Goal: Navigation & Orientation: Find specific page/section

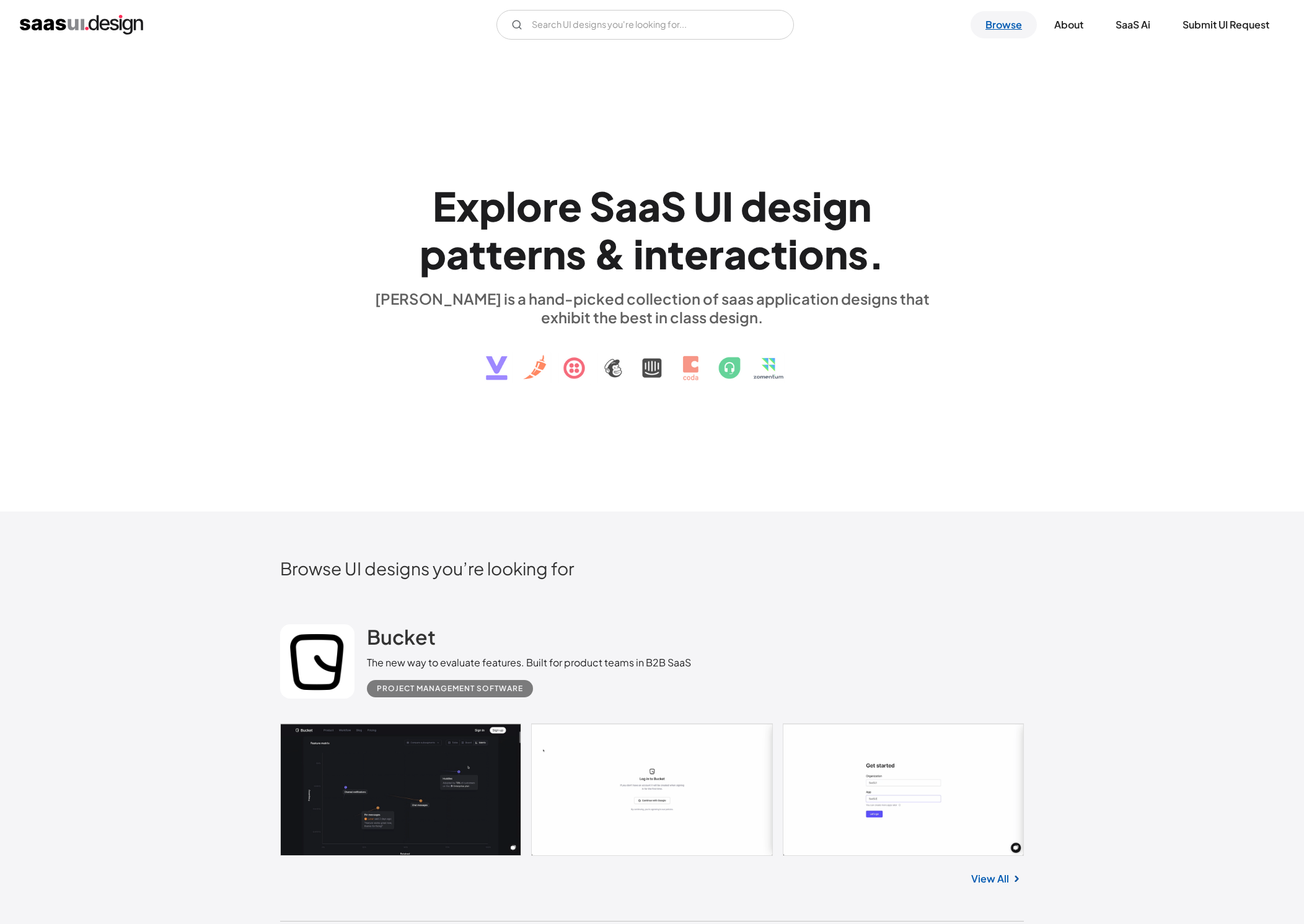
click at [1008, 25] on link "Browse" at bounding box center [1003, 25] width 66 height 28
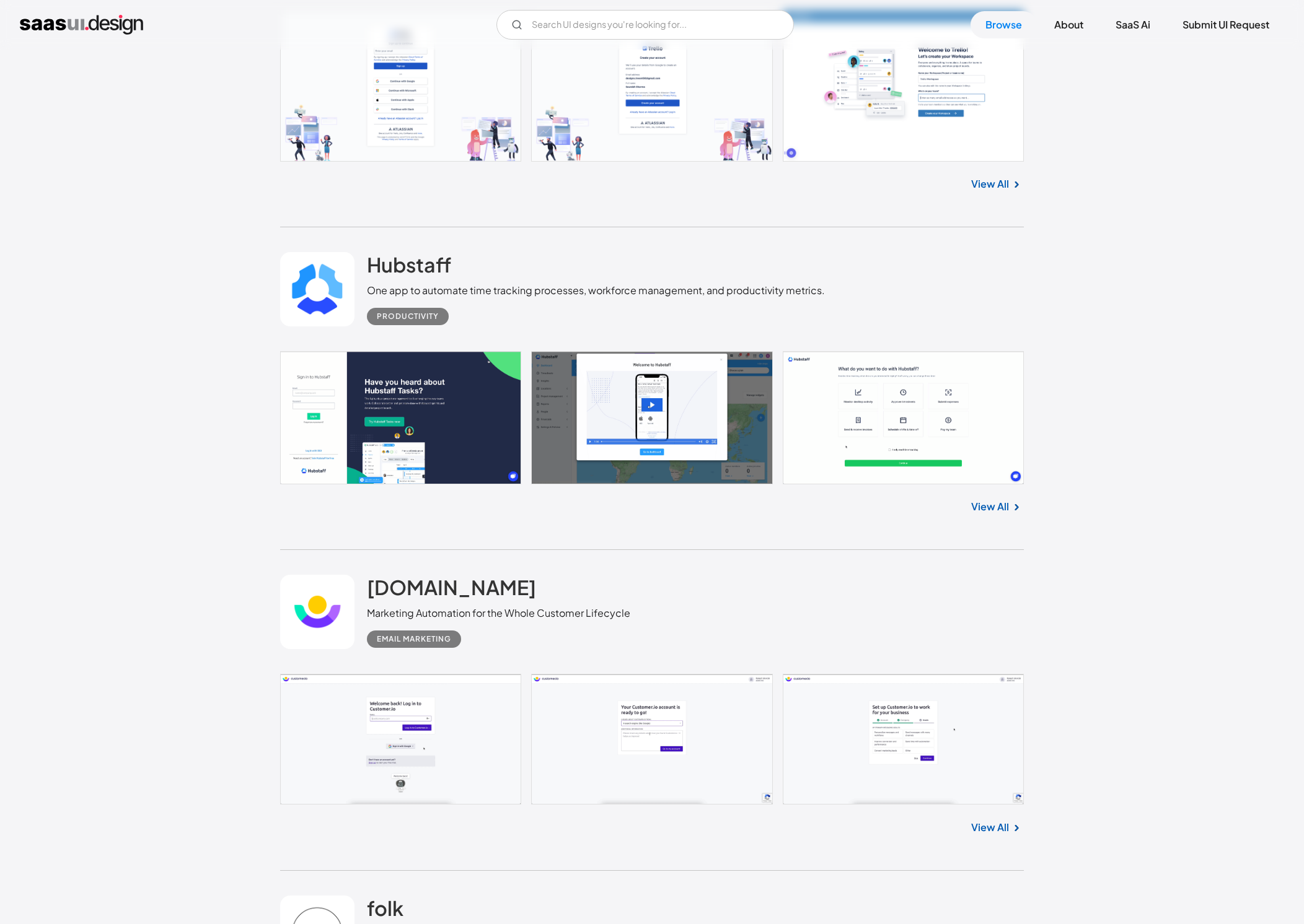
scroll to position [3260, 0]
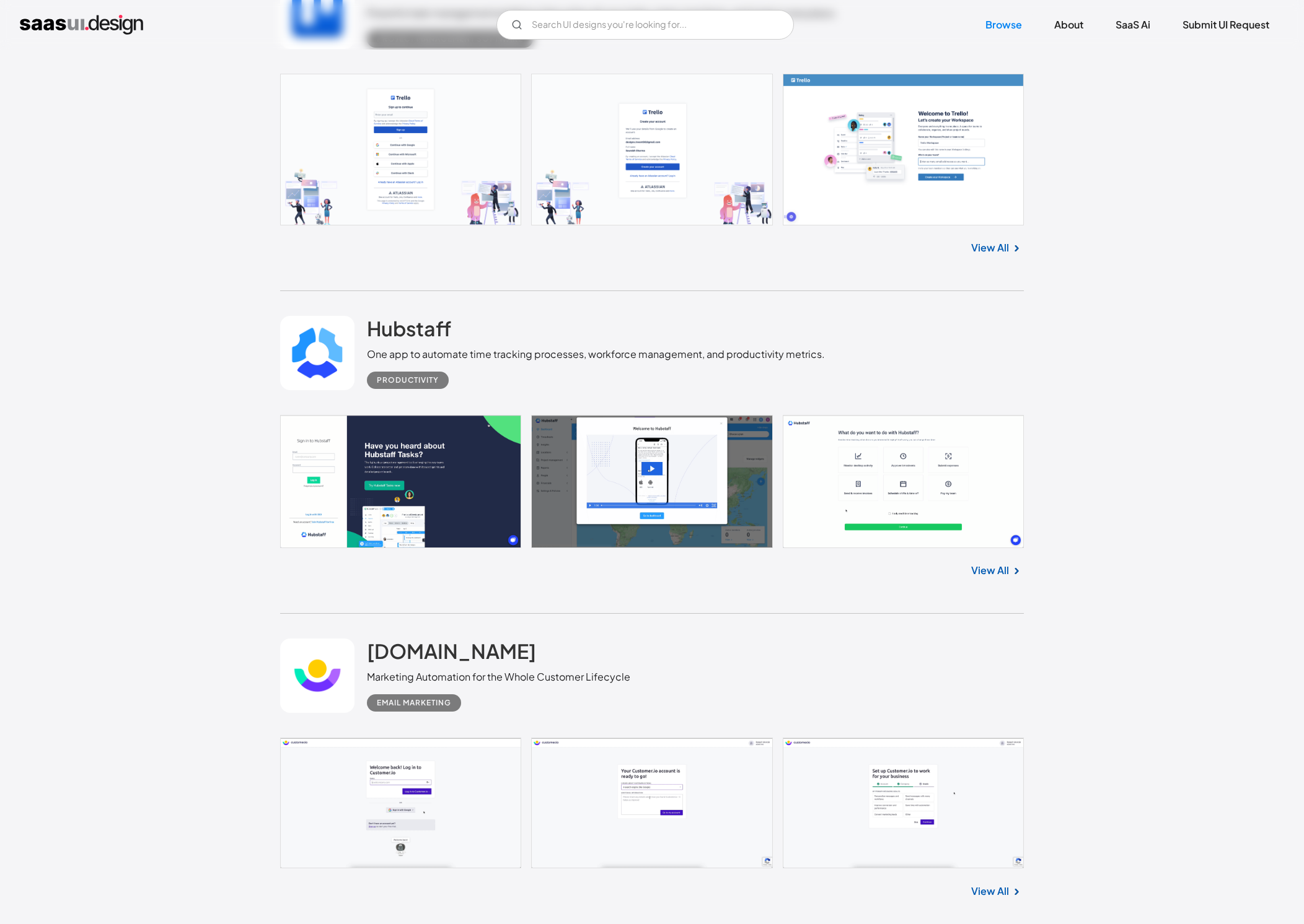
click at [996, 570] on link "View All" at bounding box center [990, 570] width 38 height 15
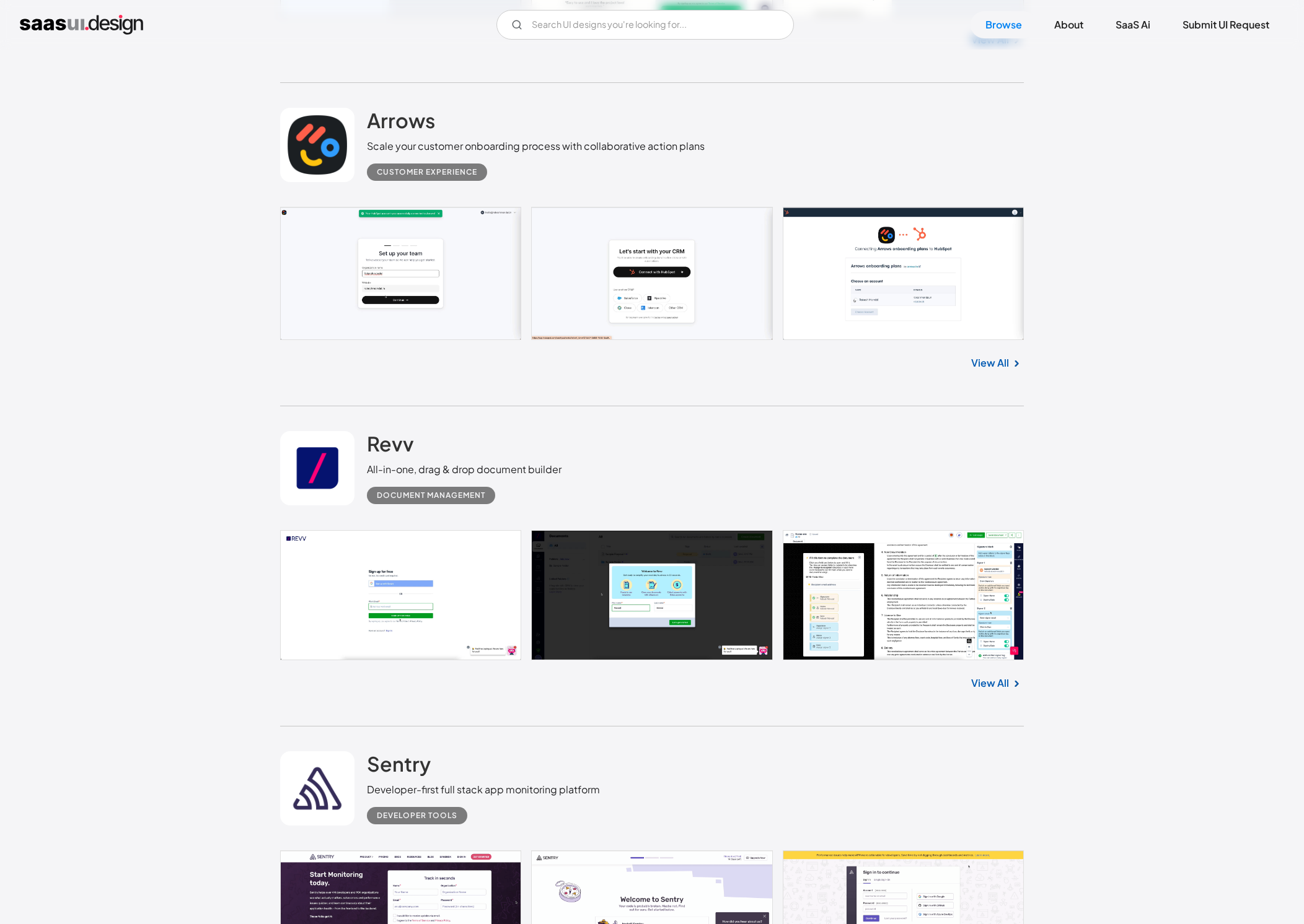
scroll to position [7091, 0]
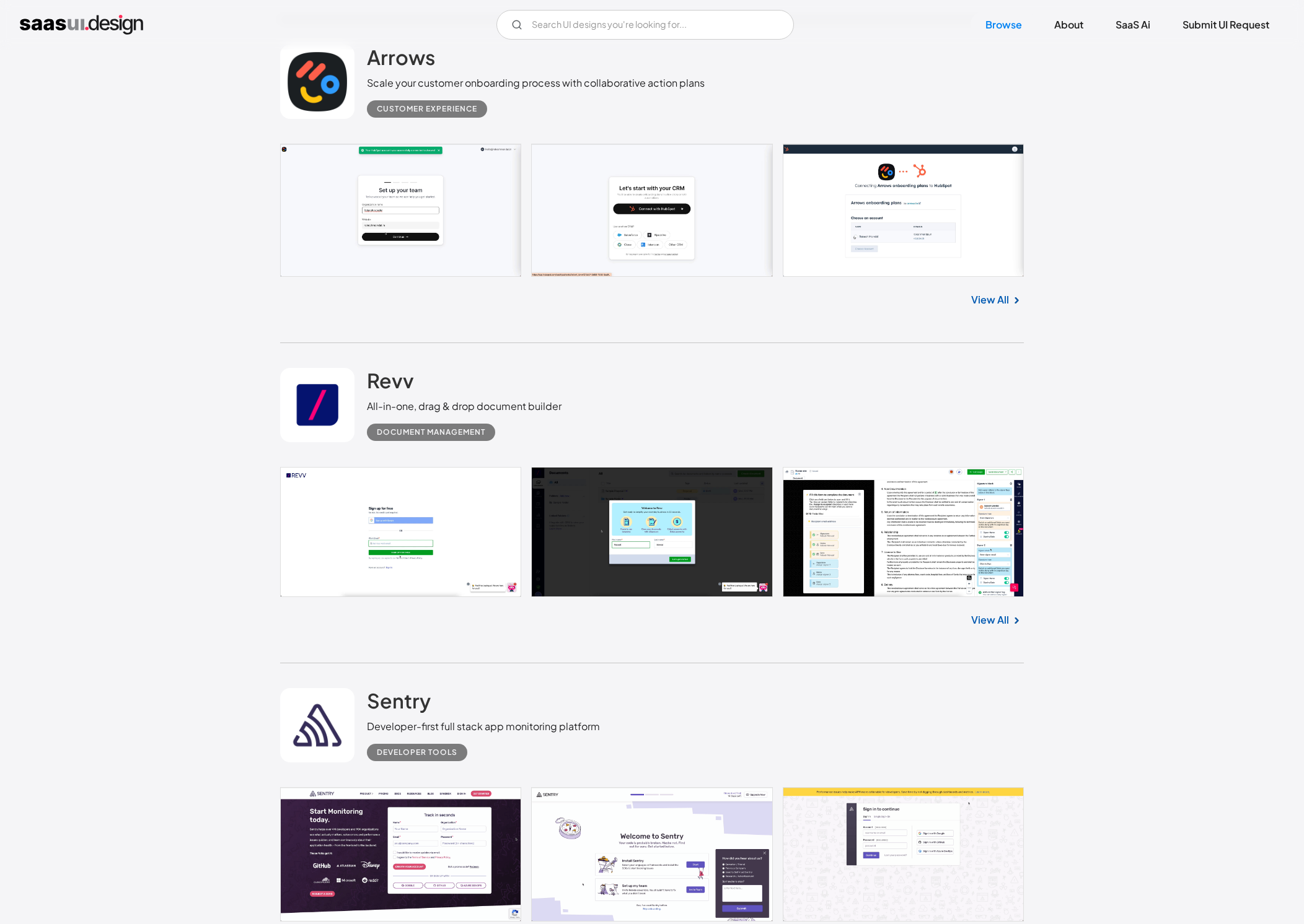
click at [871, 581] on link at bounding box center [651, 532] width 743 height 130
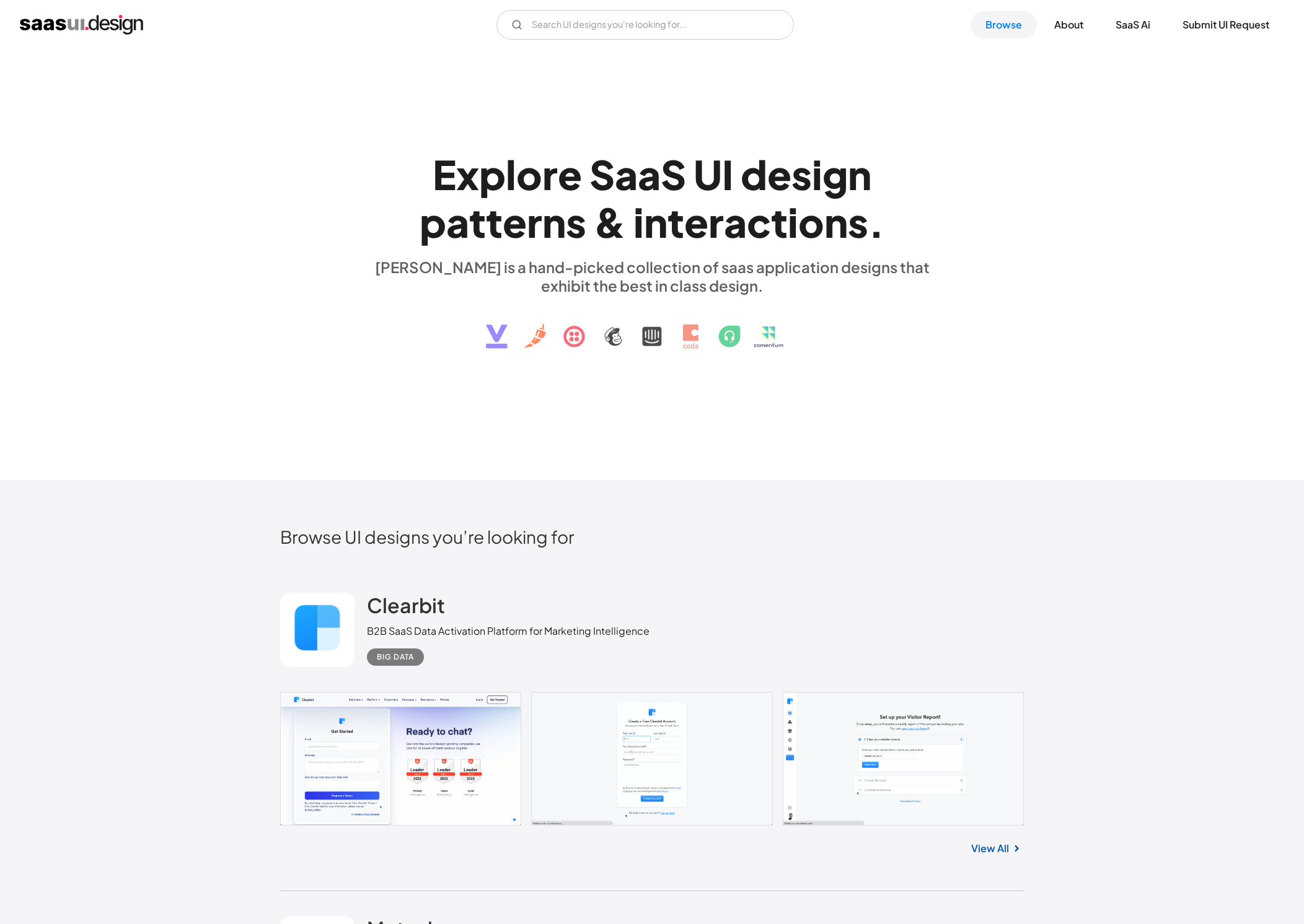
scroll to position [25, 0]
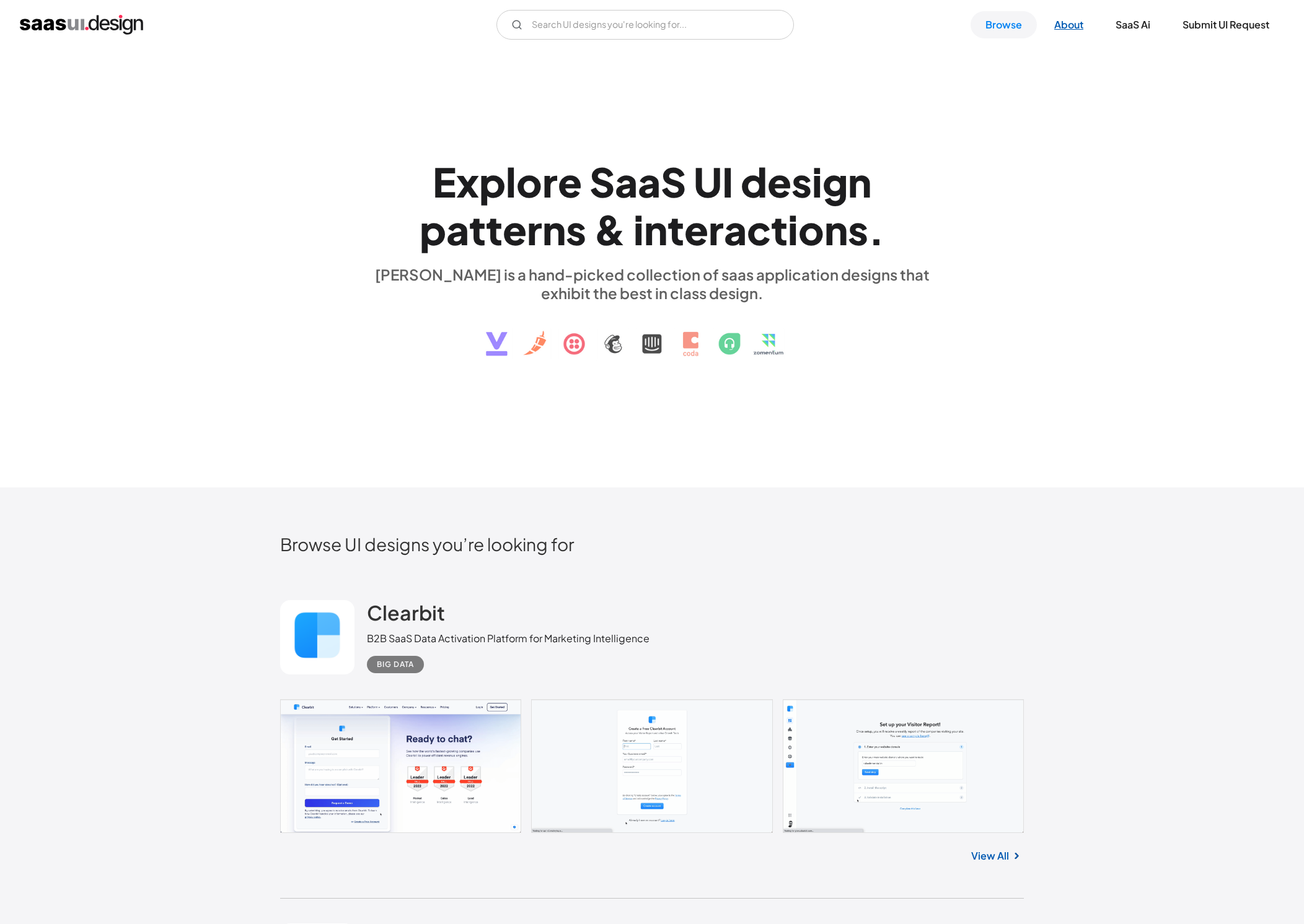
click at [1079, 28] on link "About" at bounding box center [1069, 25] width 59 height 28
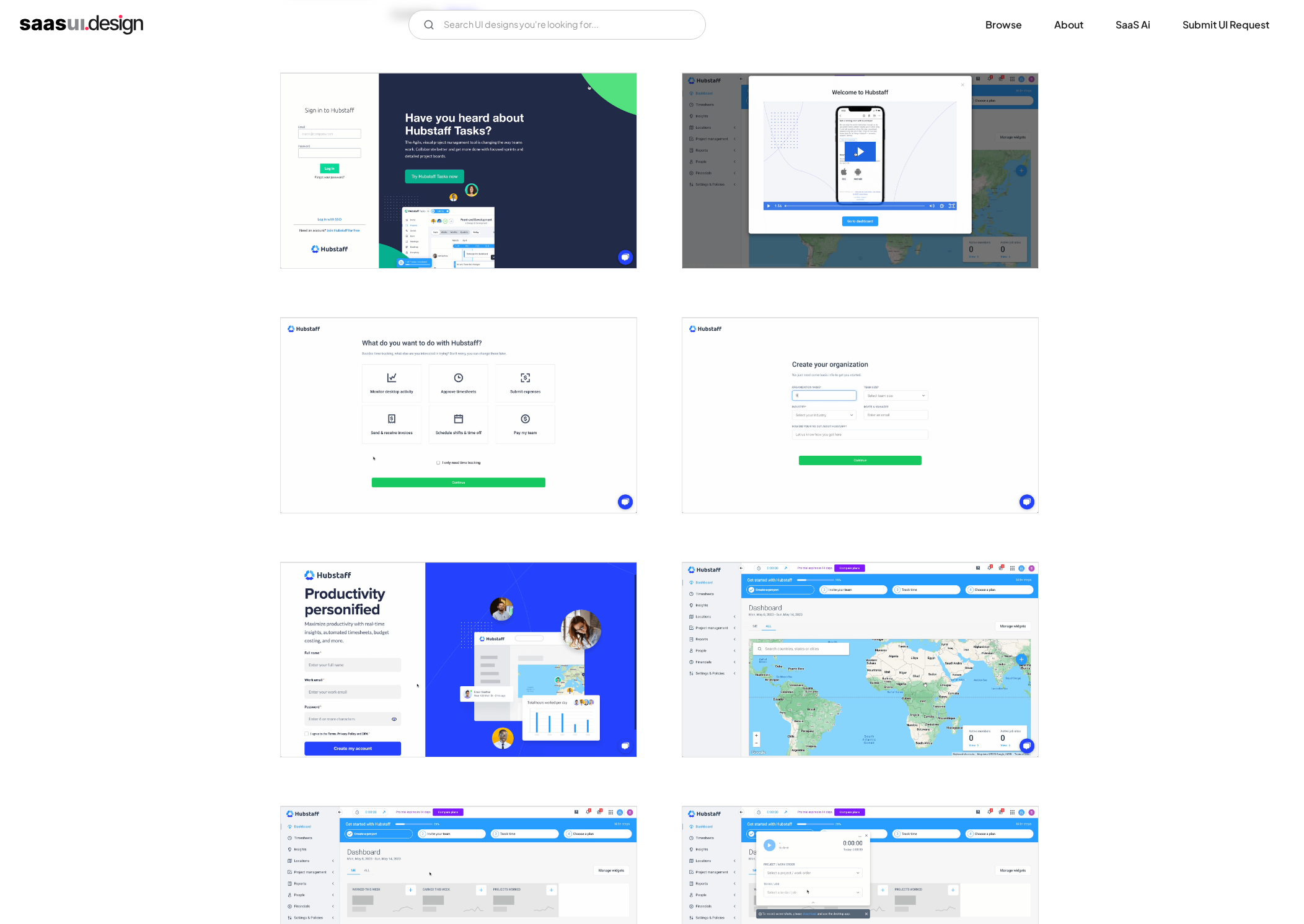
scroll to position [344, 0]
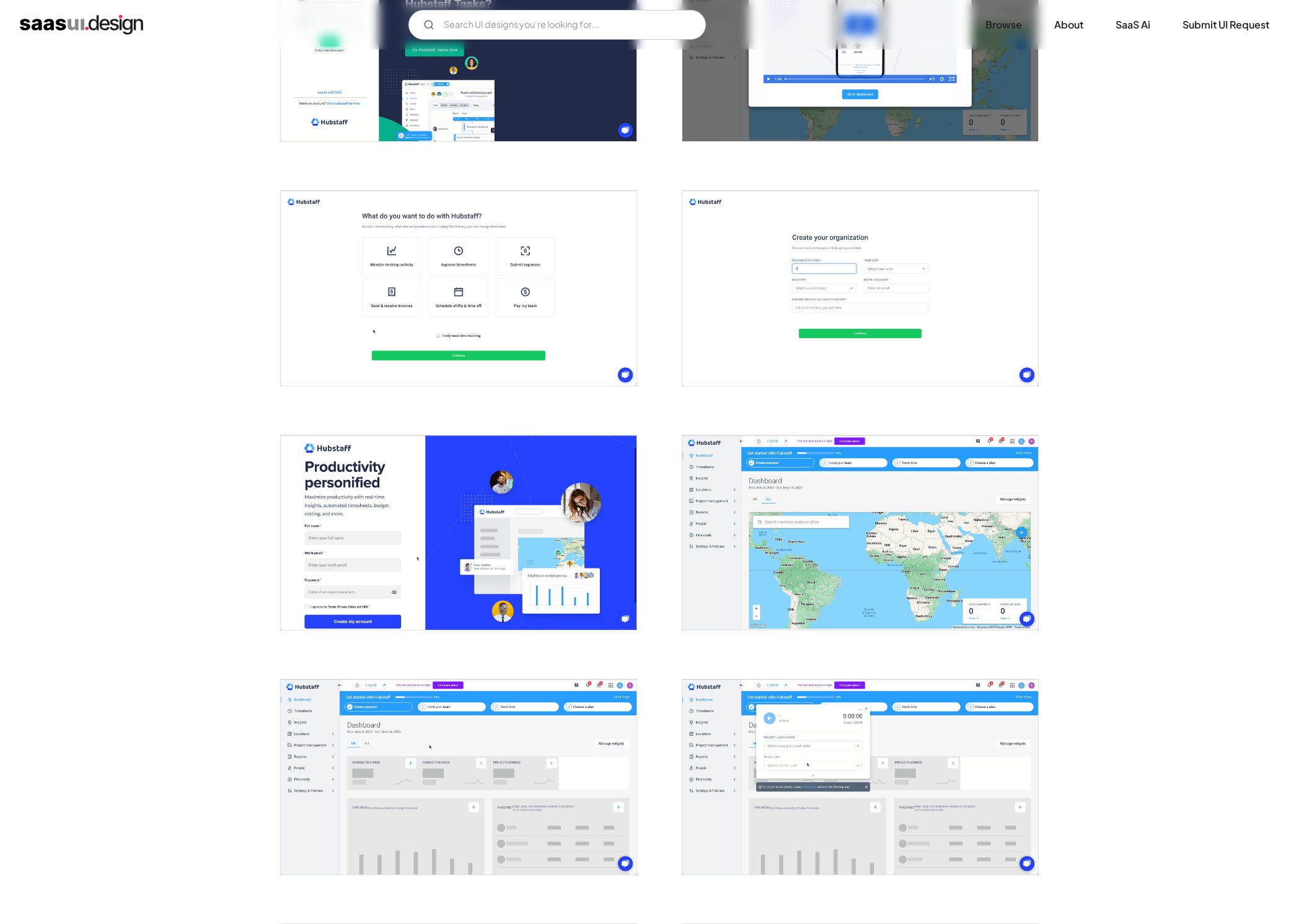
click at [713, 505] on img "open lightbox" at bounding box center [860, 533] width 356 height 195
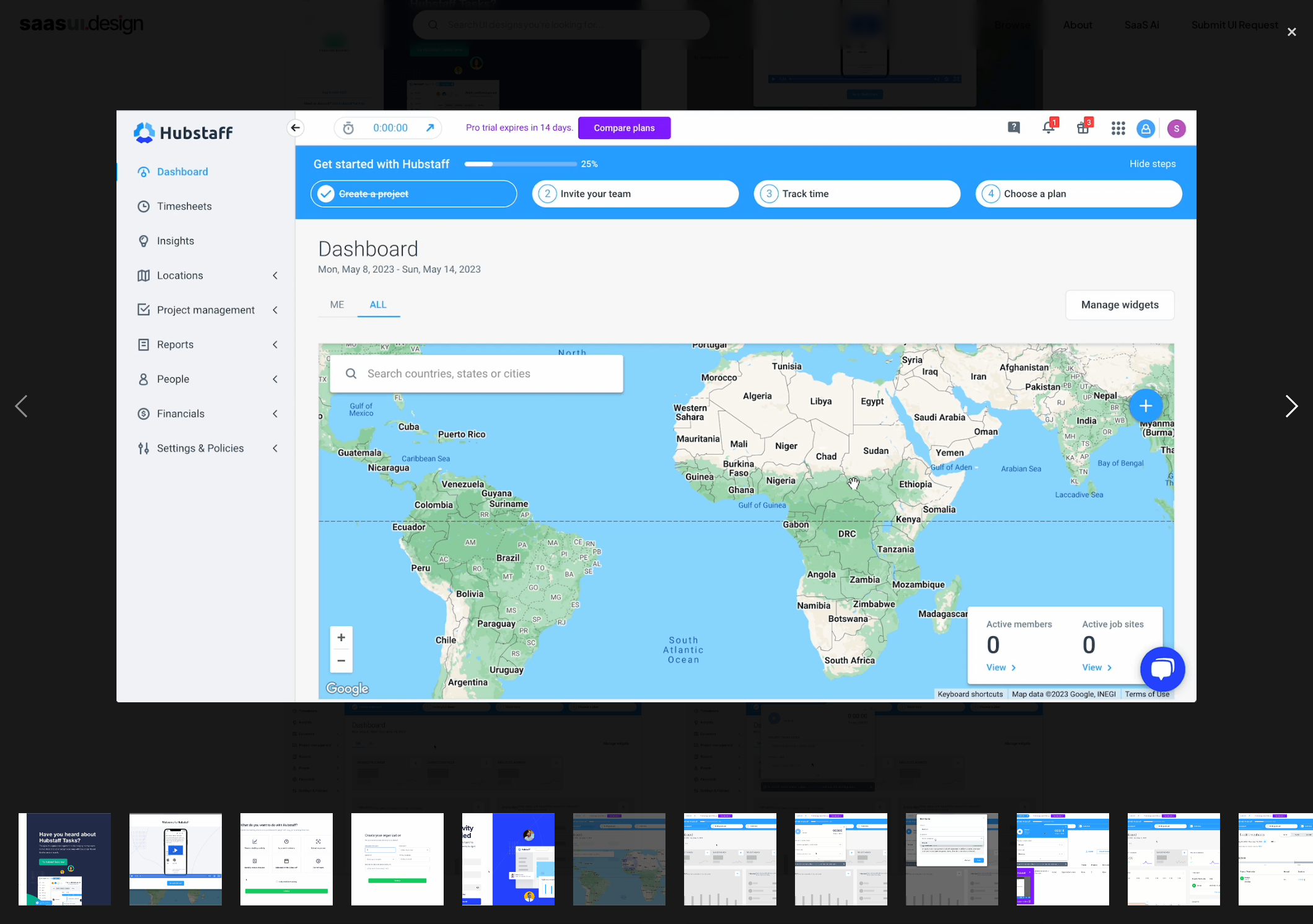
click at [1294, 403] on div "next image" at bounding box center [1292, 406] width 42 height 776
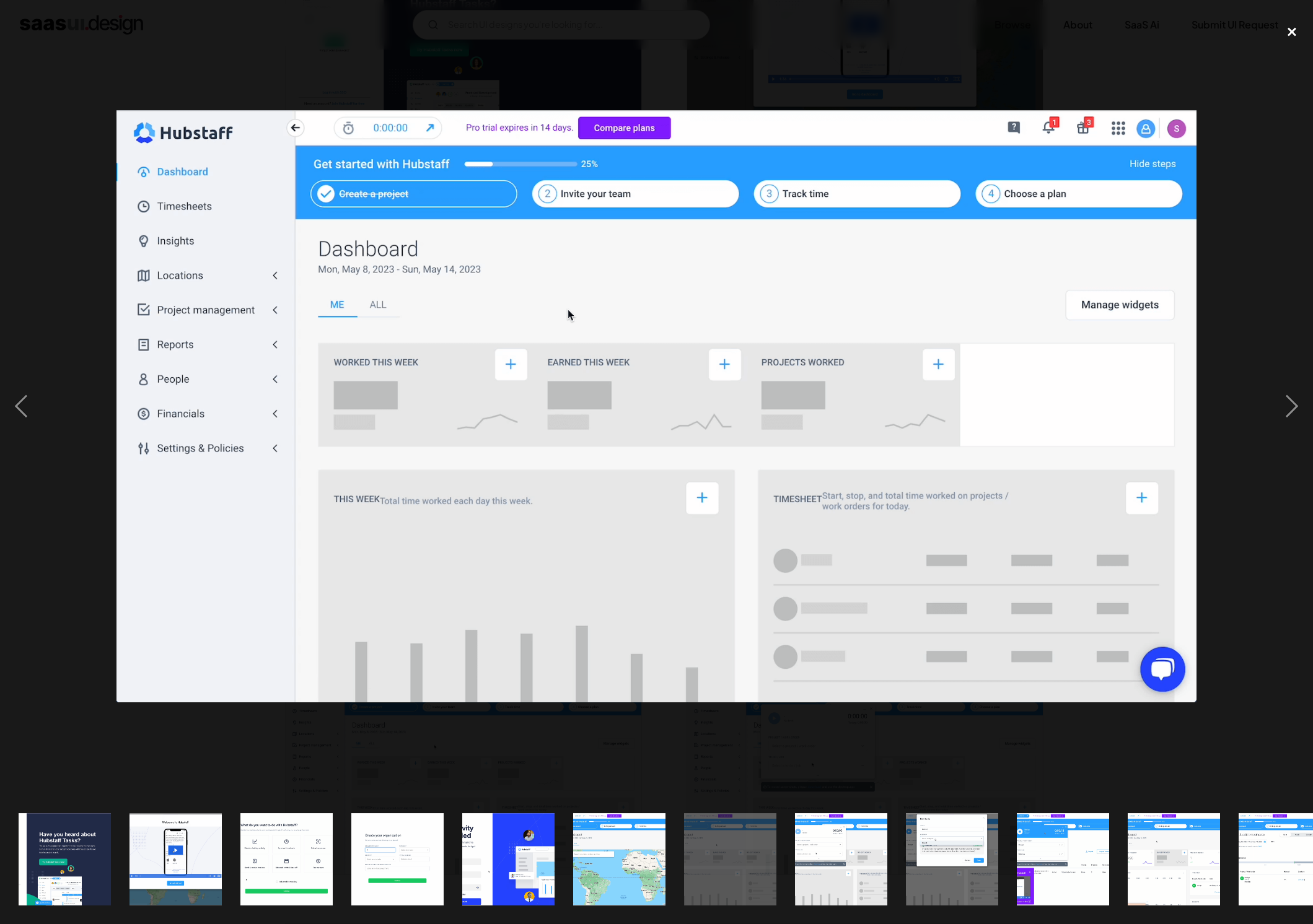
click at [1298, 29] on div "close lightbox" at bounding box center [1292, 32] width 42 height 28
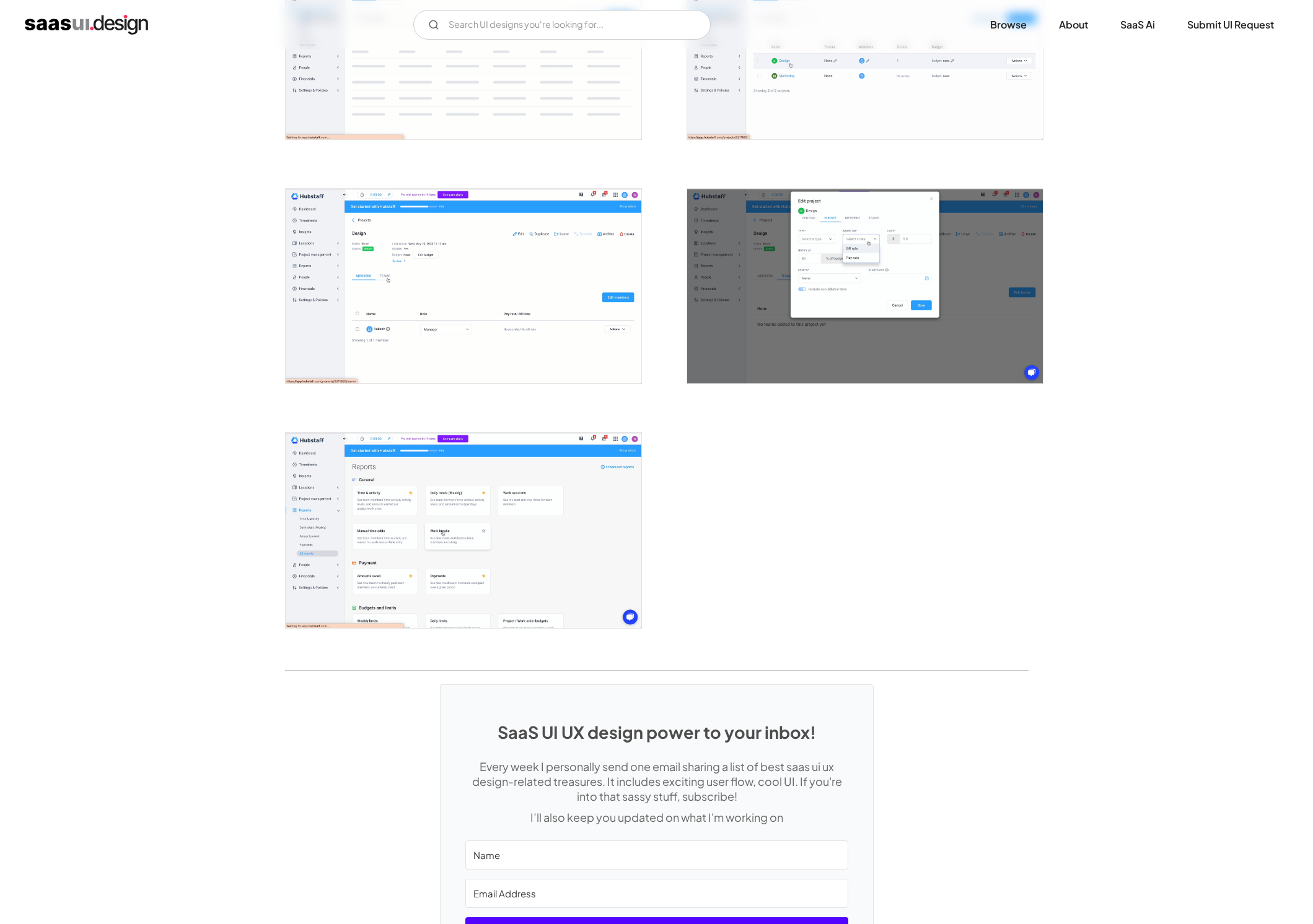
scroll to position [2799, 0]
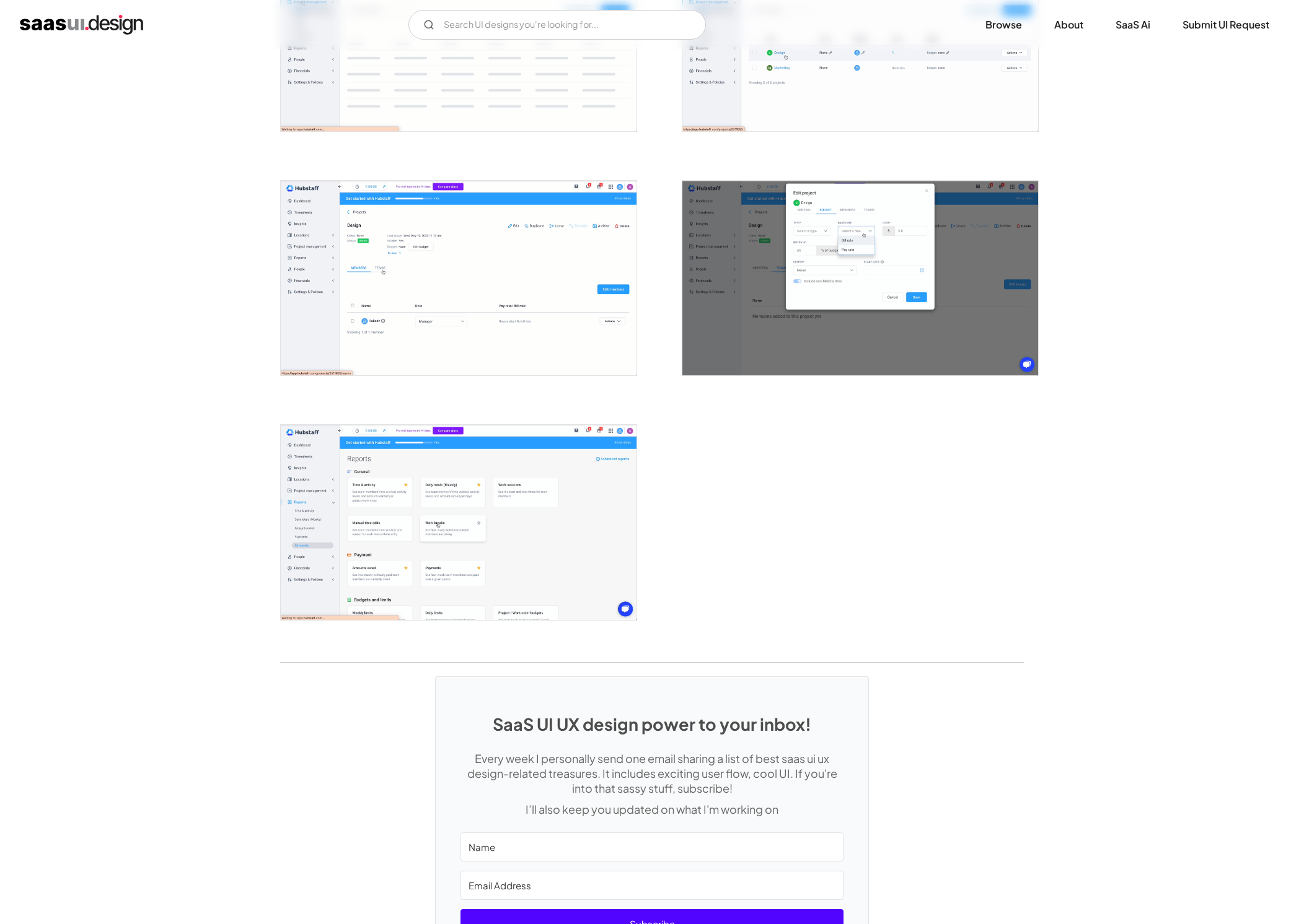
click at [331, 521] on img "open lightbox" at bounding box center [459, 522] width 356 height 195
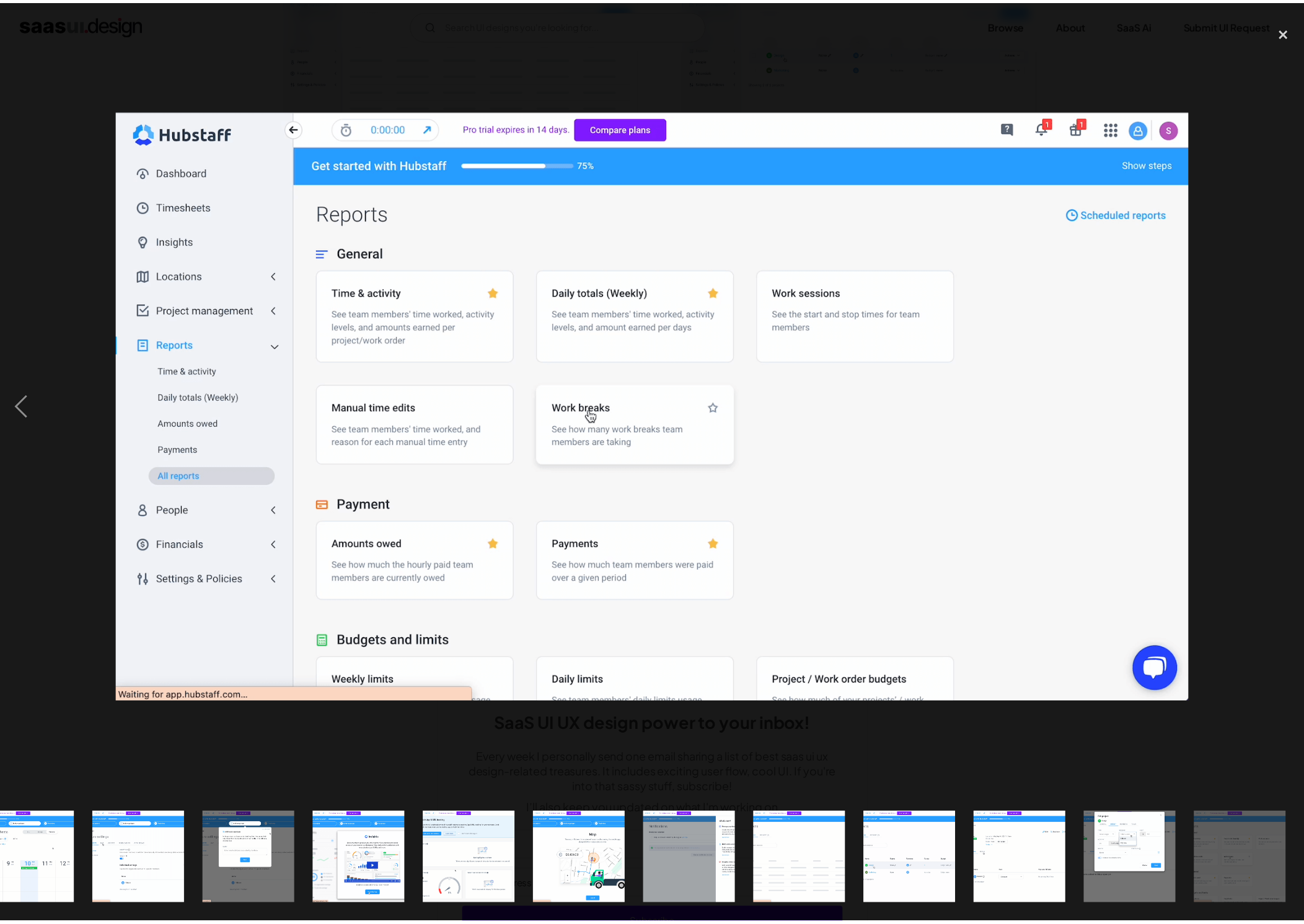
scroll to position [0, 469]
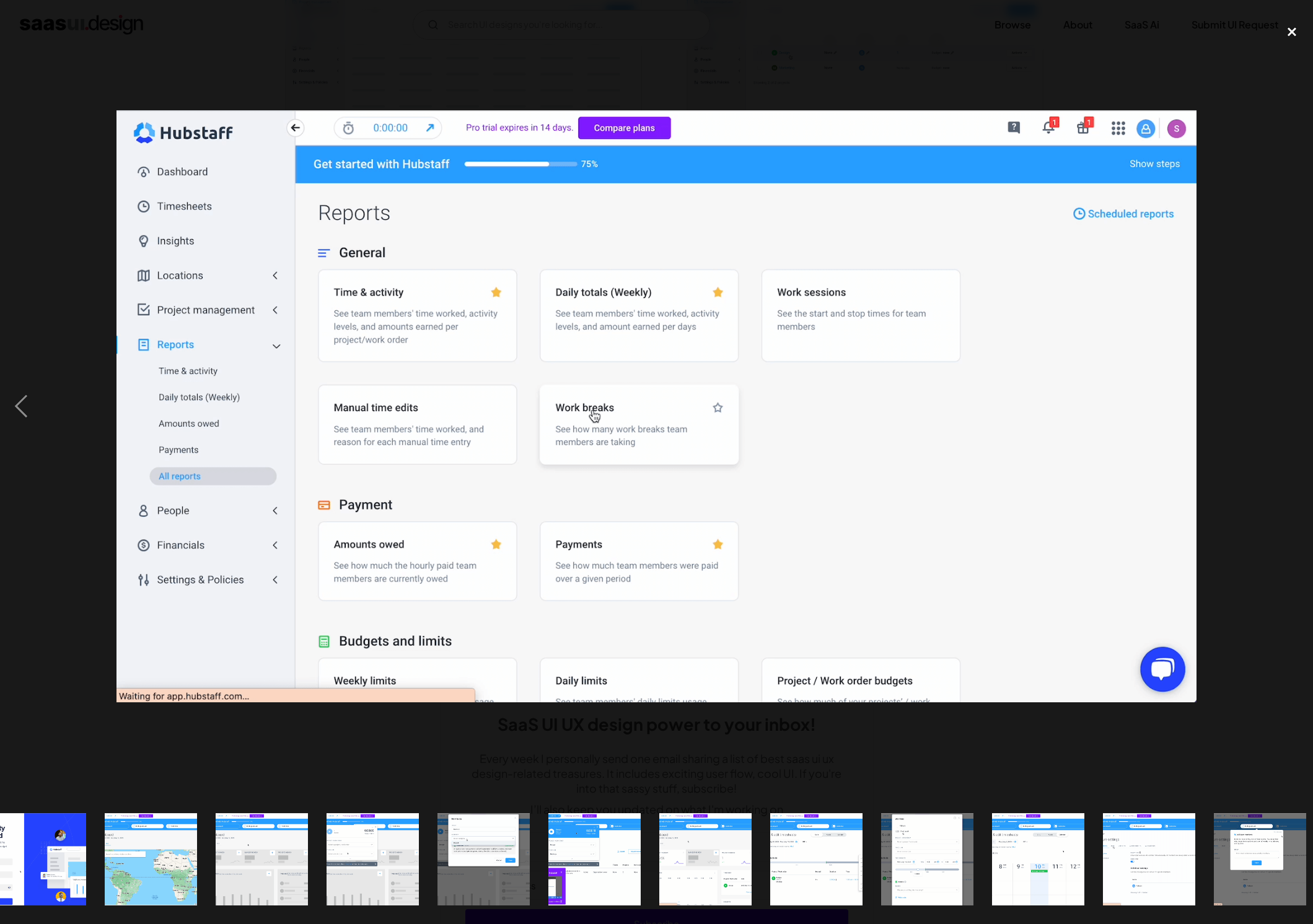
click at [1295, 31] on div "close lightbox" at bounding box center [1292, 32] width 42 height 28
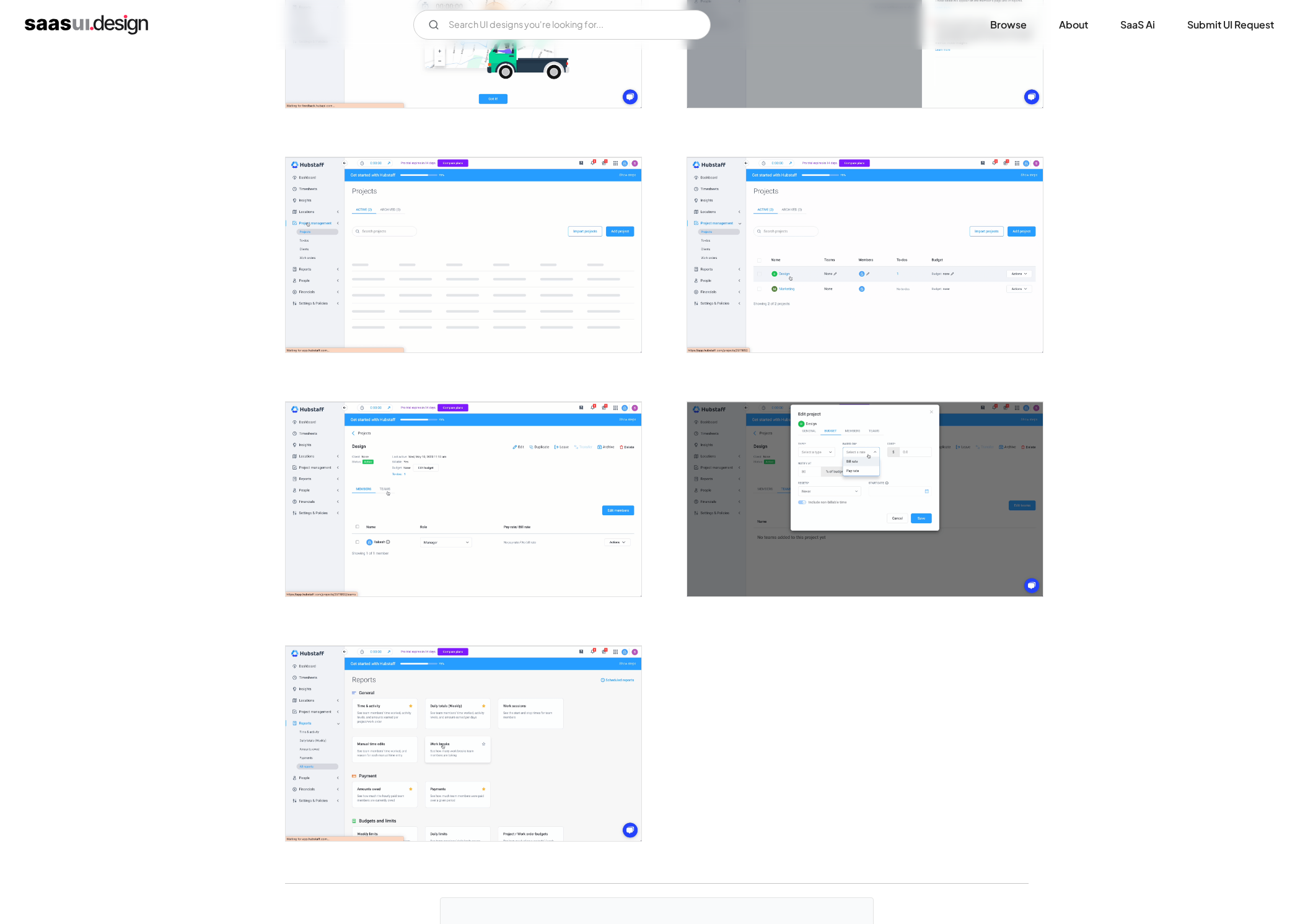
scroll to position [2570, 0]
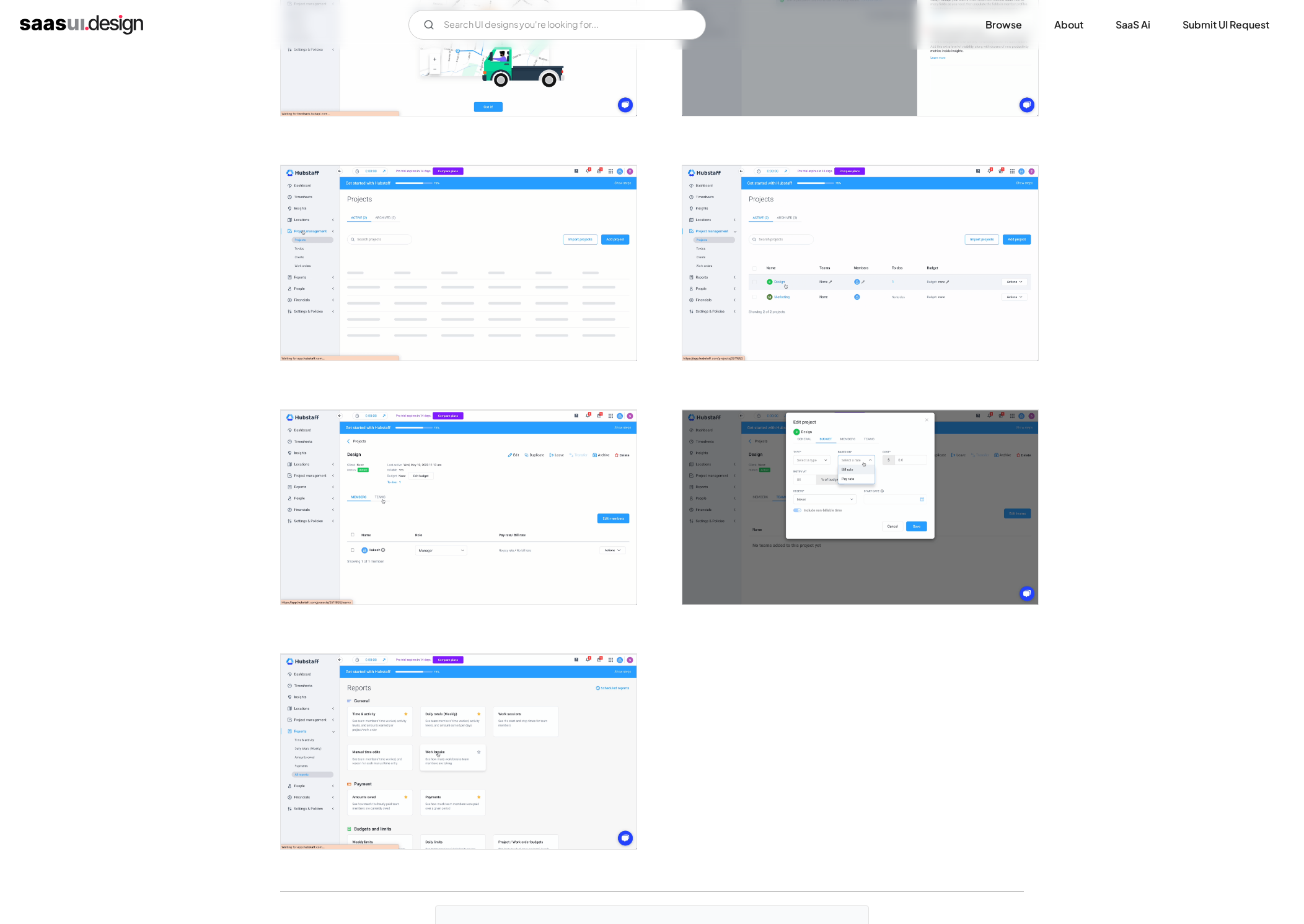
click at [466, 272] on img "open lightbox" at bounding box center [459, 263] width 356 height 195
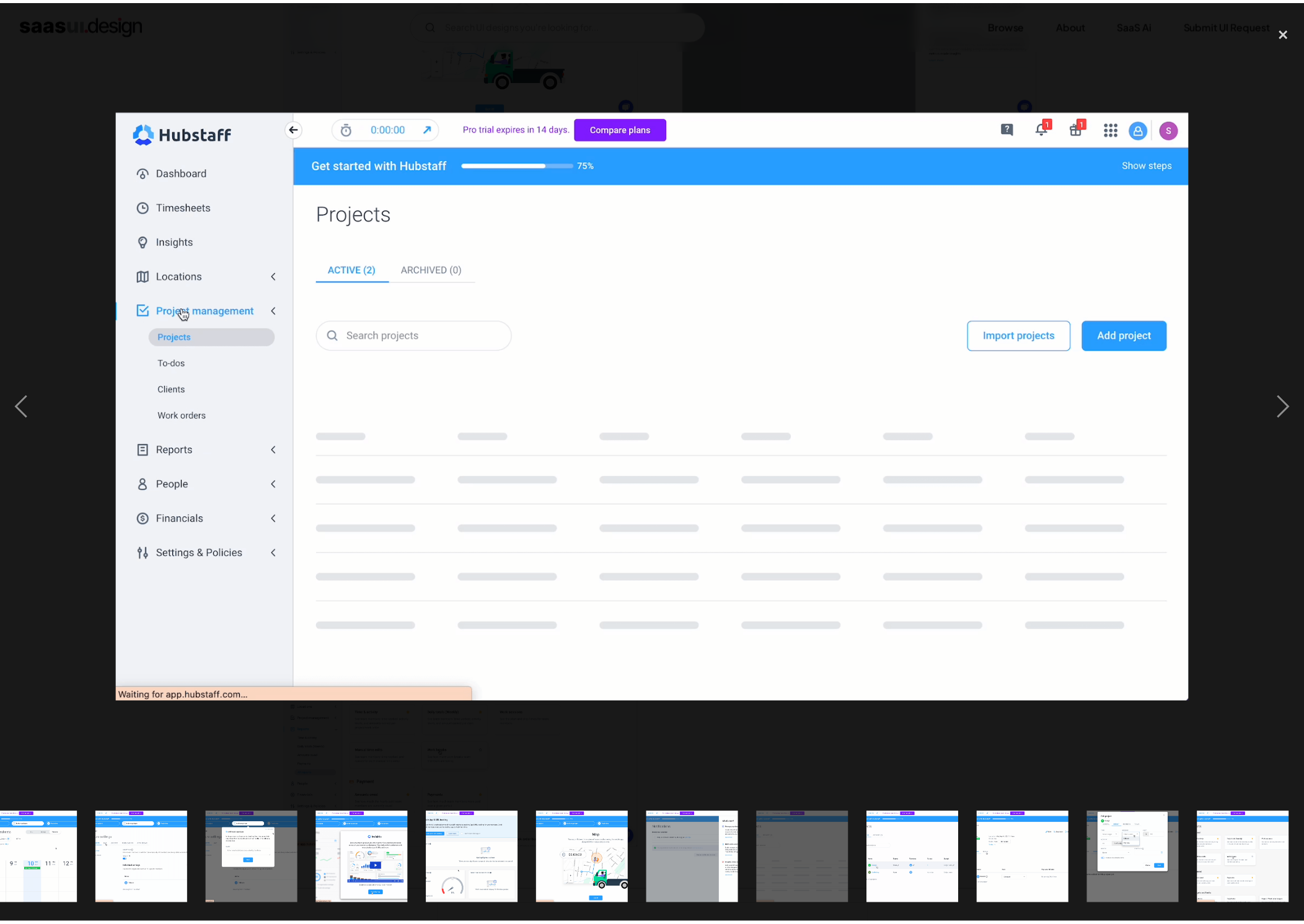
scroll to position [0, 1478]
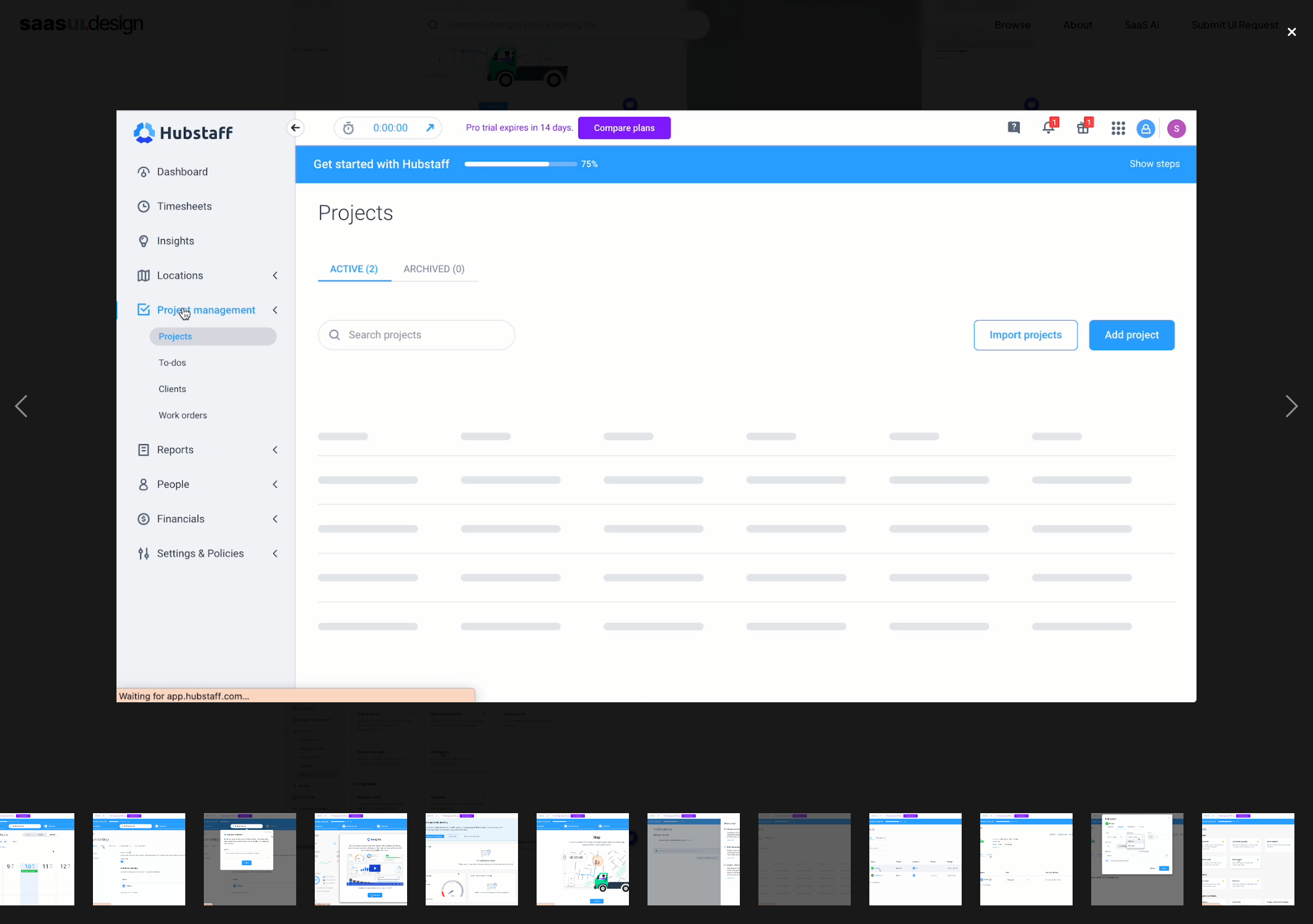
click at [1295, 32] on div "close lightbox" at bounding box center [1292, 32] width 42 height 28
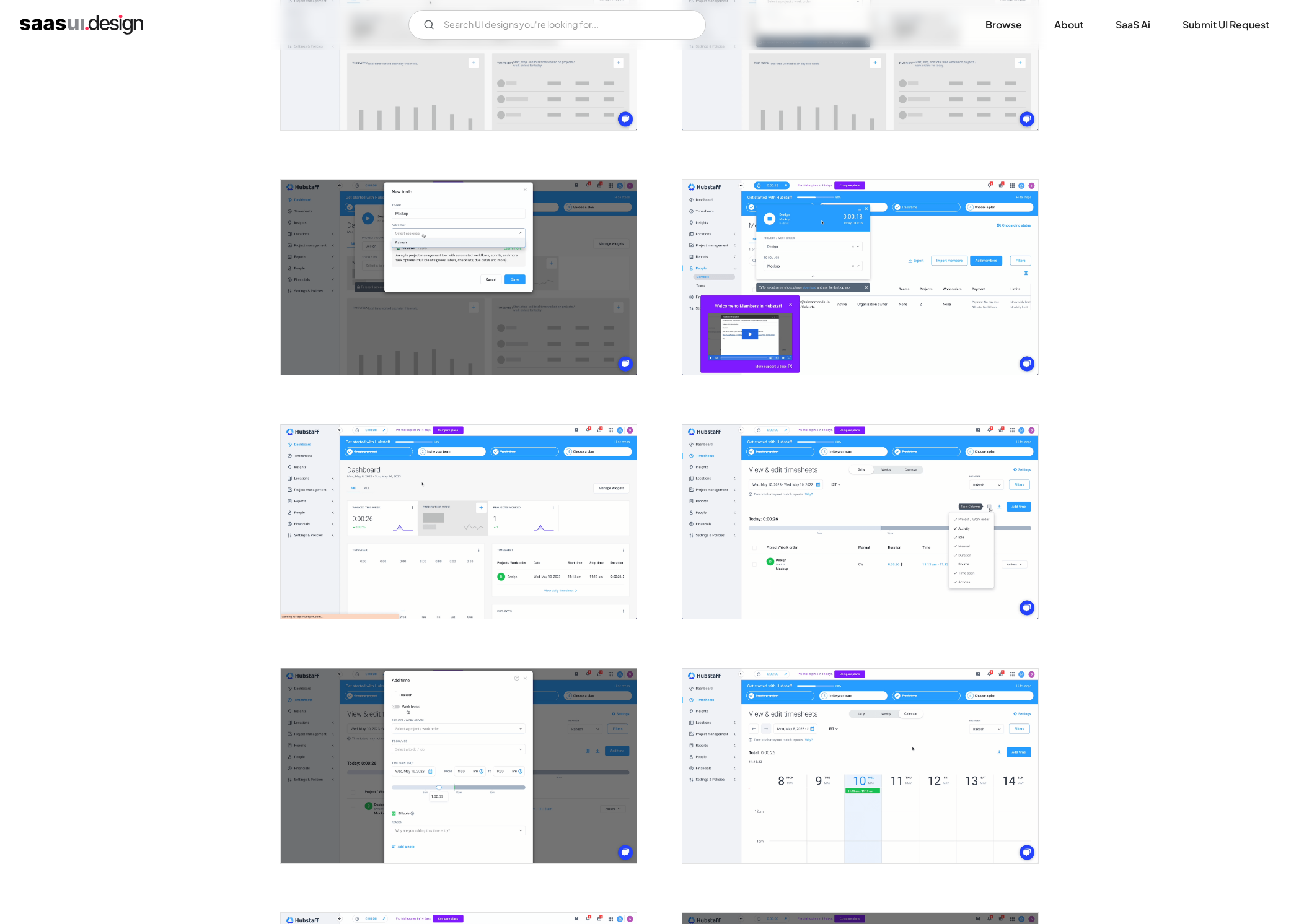
scroll to position [961, 0]
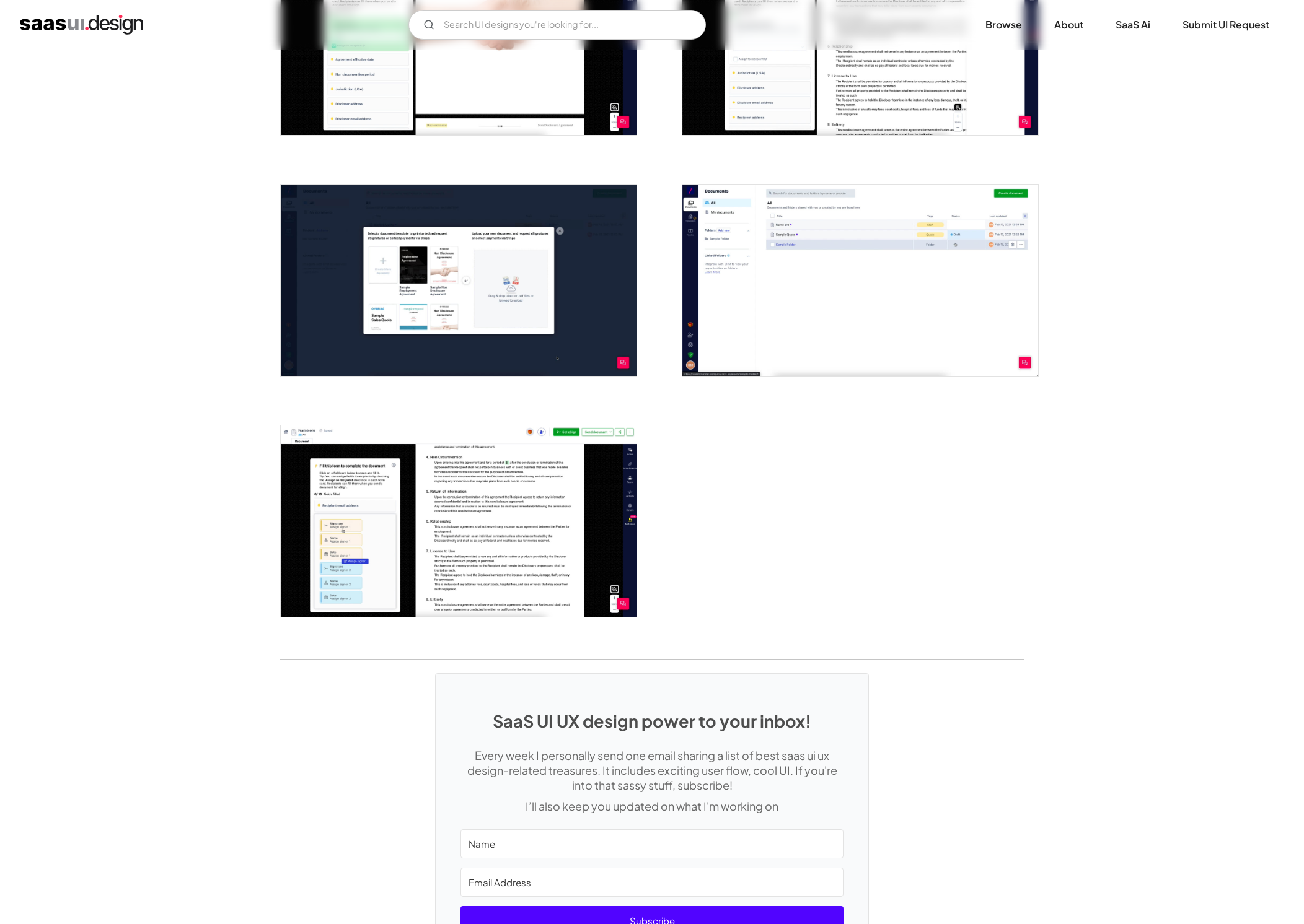
scroll to position [1932, 0]
